Goal: Transaction & Acquisition: Purchase product/service

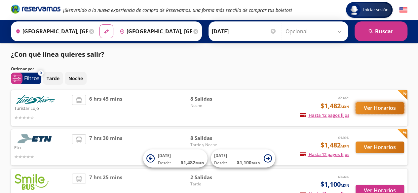
click at [362, 106] on button "Ver Horarios" at bounding box center [380, 108] width 49 height 12
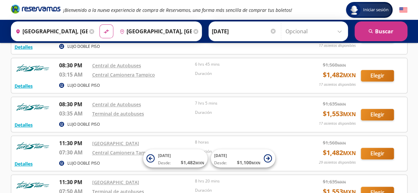
scroll to position [132, 0]
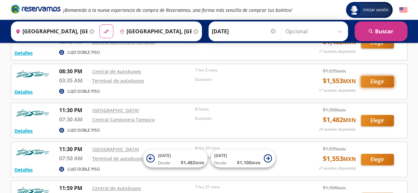
click at [380, 81] on button "Elegir" at bounding box center [377, 82] width 33 height 12
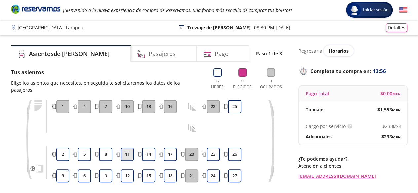
click at [132, 148] on button "11" at bounding box center [127, 154] width 13 height 13
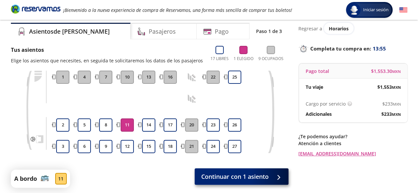
scroll to position [33, 0]
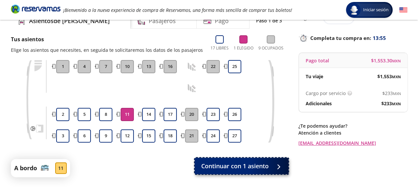
click at [234, 163] on span "Continuar con 1 asiento" at bounding box center [234, 166] width 67 height 9
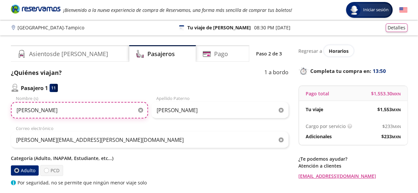
click at [85, 115] on input "VICTOR JORGE" at bounding box center [79, 110] width 137 height 17
type input "BALDOMERO"
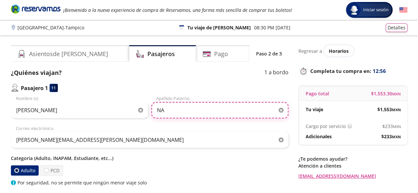
type input "NAJERA GUZMAN"
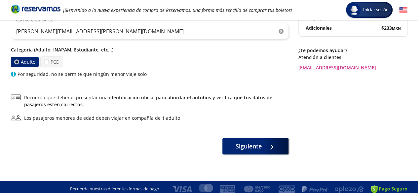
scroll to position [113, 0]
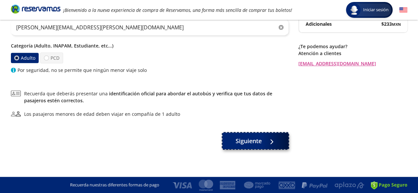
click at [255, 148] on button "Siguiente" at bounding box center [255, 141] width 66 height 17
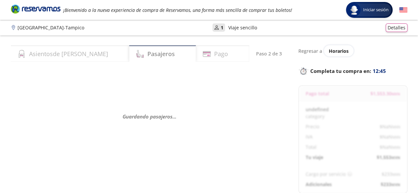
select select "MX"
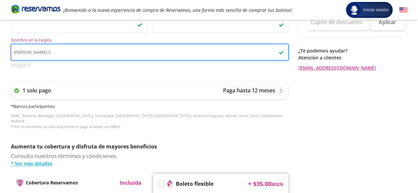
scroll to position [330, 0]
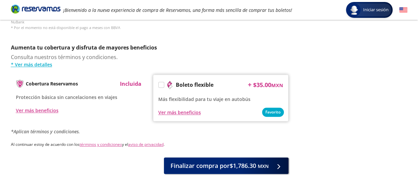
type input "[PERSON_NAME] S"
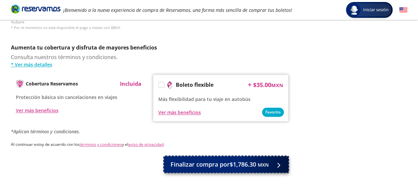
click at [213, 162] on span "Finalizar compra por $1,786.30 MXN" at bounding box center [219, 164] width 98 height 9
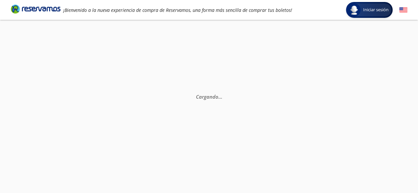
scroll to position [0, 0]
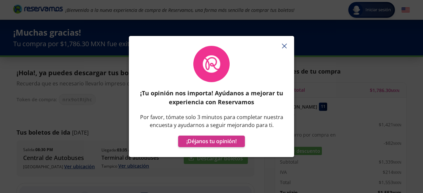
click at [285, 46] on icon "button" at bounding box center [284, 46] width 5 height 5
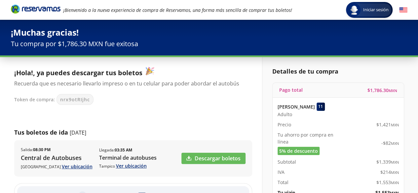
click at [68, 101] on span "nrx9otRIjhc" at bounding box center [75, 99] width 30 height 7
copy span "nrx9otRIjhc"
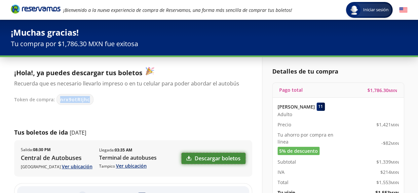
click at [215, 159] on link "Descargar boletos" at bounding box center [213, 158] width 64 height 11
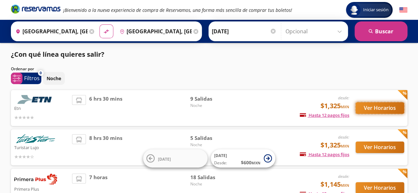
click at [361, 110] on button "Ver Horarios" at bounding box center [380, 108] width 49 height 12
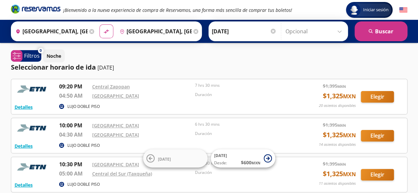
scroll to position [33, 0]
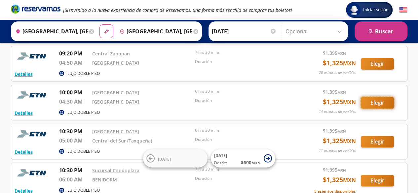
click at [386, 107] on button "Elegir" at bounding box center [377, 103] width 33 height 12
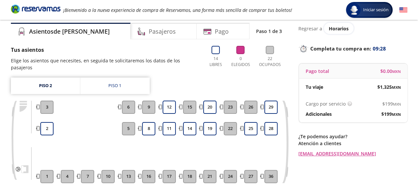
scroll to position [33, 0]
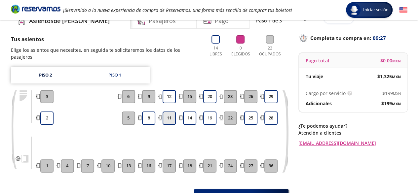
click at [170, 112] on button "11" at bounding box center [169, 118] width 13 height 13
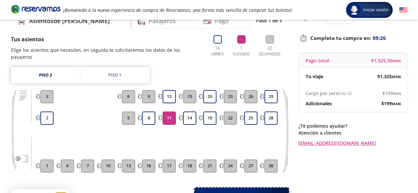
click at [207, 192] on span "Continuar con 1 asiento" at bounding box center [234, 196] width 67 height 9
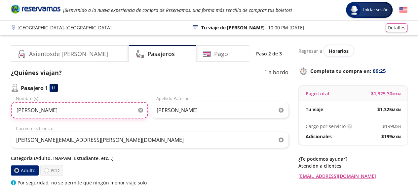
click at [34, 108] on input "BALDOMERO" at bounding box center [79, 110] width 137 height 17
type input "[PERSON_NAME] [PERSON_NAME]"
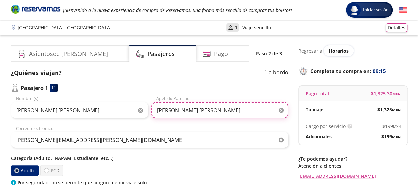
type input "[PERSON_NAME] [PERSON_NAME]"
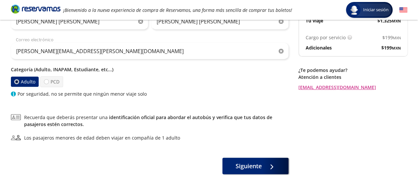
scroll to position [99, 0]
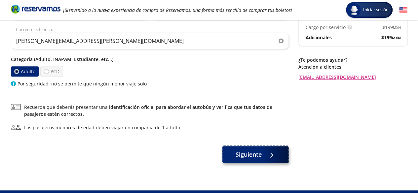
click at [251, 151] on span "Siguiente" at bounding box center [249, 154] width 26 height 9
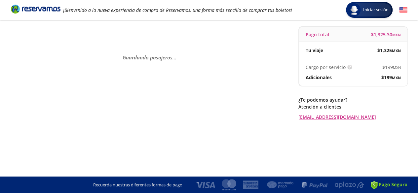
scroll to position [0, 0]
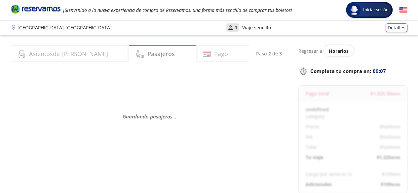
select select "MX"
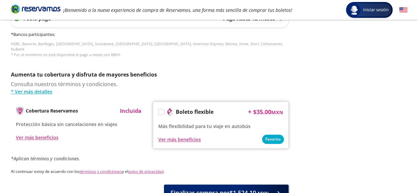
scroll to position [348, 0]
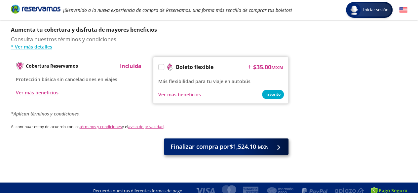
type input "priscilla gutierrez s"
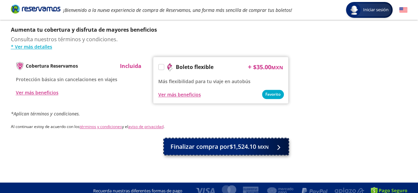
click at [218, 142] on span "Finalizar compra por $1,524.10 MXN" at bounding box center [219, 146] width 98 height 9
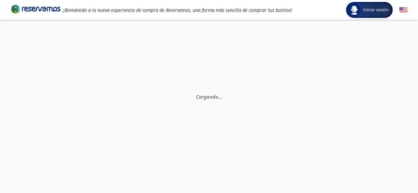
scroll to position [0, 0]
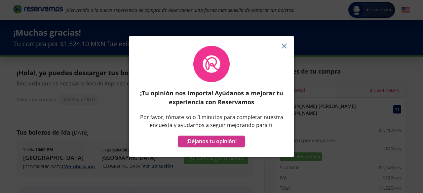
click at [287, 46] on button "button" at bounding box center [284, 46] width 10 height 10
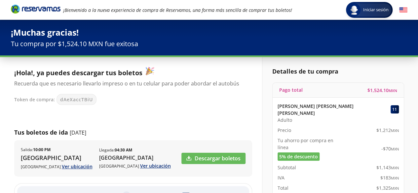
click at [79, 97] on span "dAeXaccTBiU" at bounding box center [76, 99] width 33 height 7
copy span "dAeXaccTBiU"
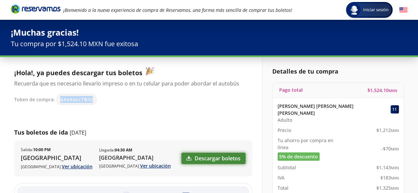
click at [229, 161] on link "Descargar boletos" at bounding box center [213, 158] width 64 height 11
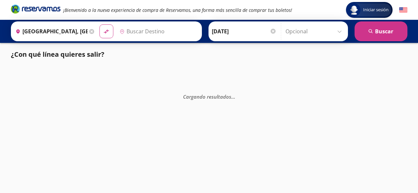
type input "[GEOGRAPHIC_DATA], [GEOGRAPHIC_DATA]"
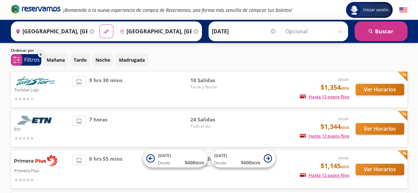
scroll to position [33, 0]
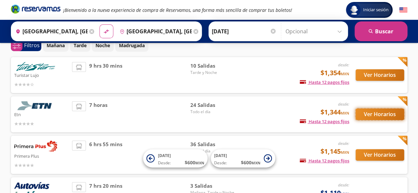
click at [384, 113] on button "Ver Horarios" at bounding box center [380, 115] width 49 height 12
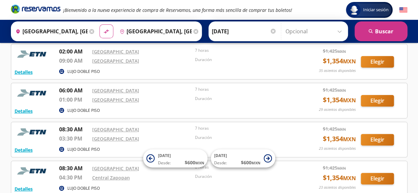
scroll to position [99, 0]
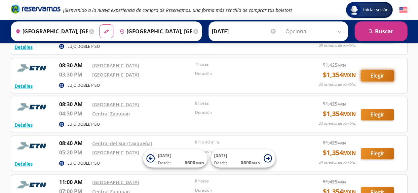
click at [379, 76] on button "Elegir" at bounding box center [377, 76] width 33 height 12
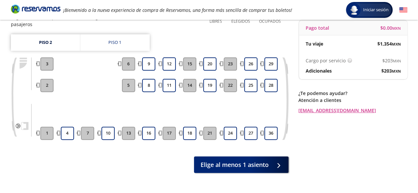
scroll to position [66, 0]
drag, startPoint x: 151, startPoint y: 127, endPoint x: 186, endPoint y: 144, distance: 39.3
click at [151, 127] on button "16" at bounding box center [148, 133] width 13 height 13
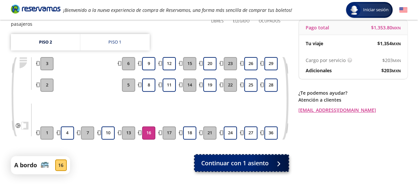
click at [239, 159] on span "Continuar con 1 asiento" at bounding box center [234, 163] width 67 height 9
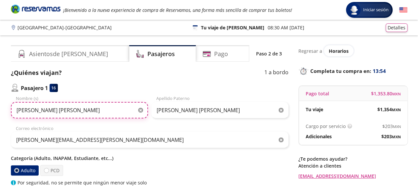
click at [63, 115] on input "[PERSON_NAME] [PERSON_NAME]" at bounding box center [79, 110] width 137 height 17
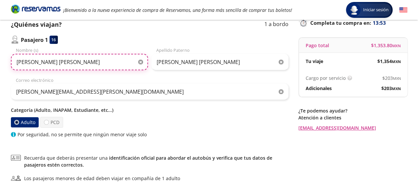
scroll to position [113, 0]
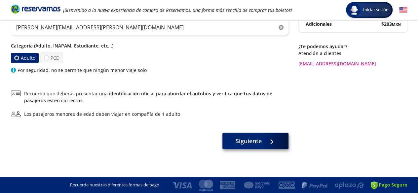
click at [249, 149] on div "Siguiente" at bounding box center [150, 142] width 278 height 17
click at [242, 149] on div "Siguiente" at bounding box center [150, 142] width 278 height 17
click at [252, 144] on span "Siguiente" at bounding box center [249, 141] width 26 height 9
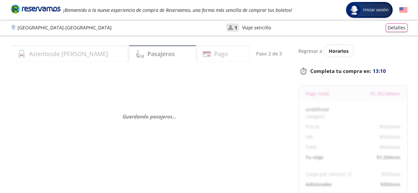
select select "MX"
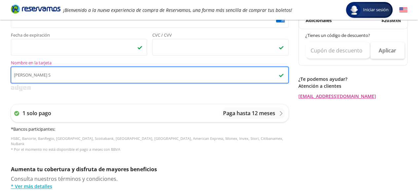
scroll to position [330, 0]
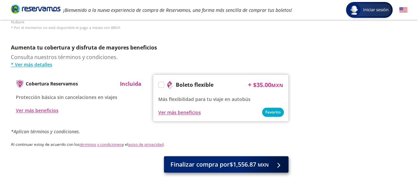
type input "[PERSON_NAME] S"
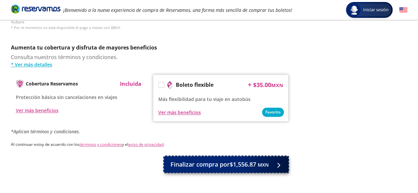
click at [239, 161] on span "Finalizar compra por $1,556.87 MXN" at bounding box center [219, 164] width 98 height 9
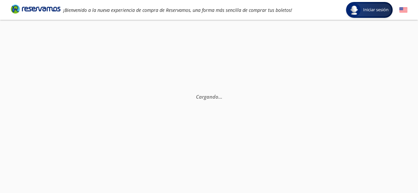
scroll to position [0, 0]
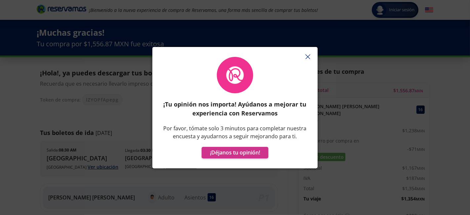
click at [307, 57] on line "button" at bounding box center [308, 57] width 4 height 4
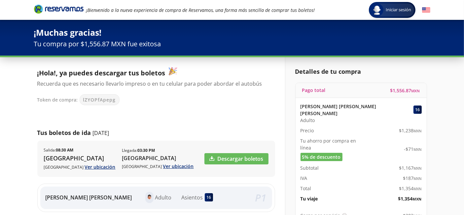
click at [93, 99] on span "lZYOPfApepg" at bounding box center [99, 99] width 33 height 7
copy span "lZYOPfApepg"
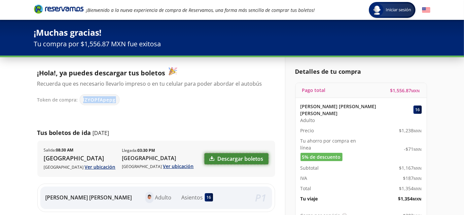
click at [246, 155] on link "Descargar boletos" at bounding box center [237, 158] width 64 height 11
